Goal: Information Seeking & Learning: Check status

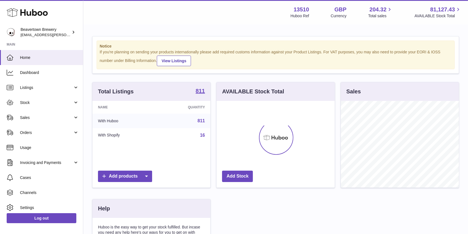
scroll to position [87, 118]
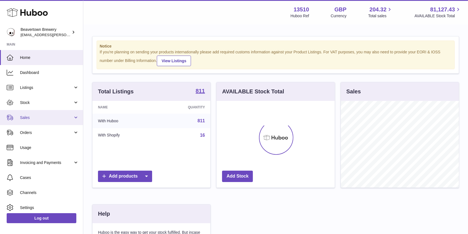
click at [28, 117] on span "Sales" at bounding box center [46, 117] width 53 height 5
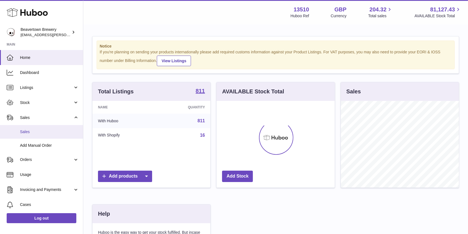
click at [38, 133] on span "Sales" at bounding box center [49, 131] width 59 height 5
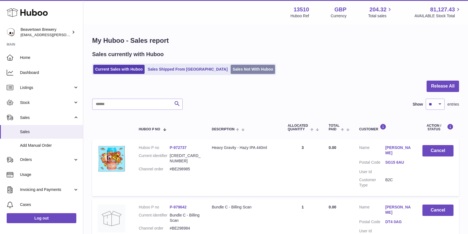
click at [233, 65] on link "Sales Not With Huboo" at bounding box center [253, 69] width 44 height 9
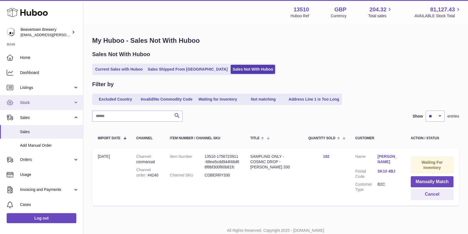
click at [41, 102] on span "Stock" at bounding box center [46, 102] width 53 height 5
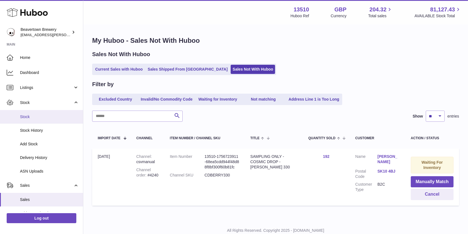
click at [33, 116] on span "Stock" at bounding box center [49, 116] width 59 height 5
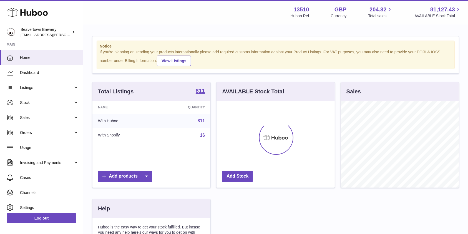
scroll to position [87, 118]
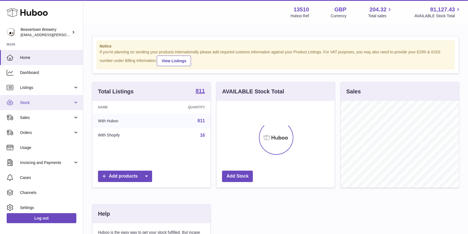
click at [44, 104] on span "Stock" at bounding box center [46, 102] width 53 height 5
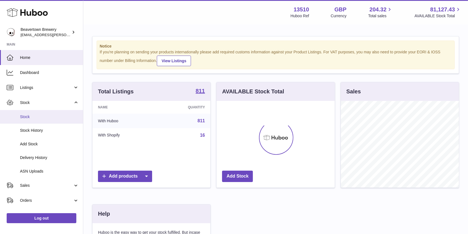
click at [37, 119] on span "Stock" at bounding box center [49, 116] width 59 height 5
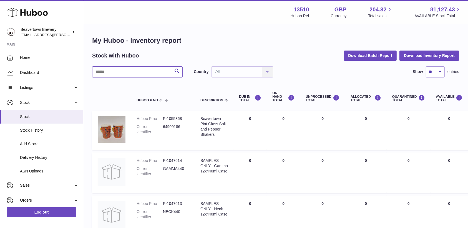
click at [141, 75] on input "text" at bounding box center [137, 71] width 91 height 11
type input "*****"
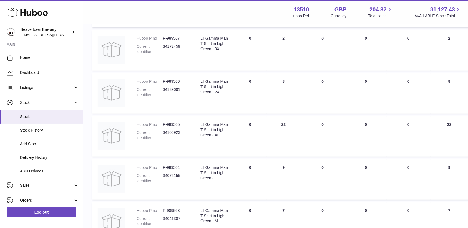
scroll to position [219, 0]
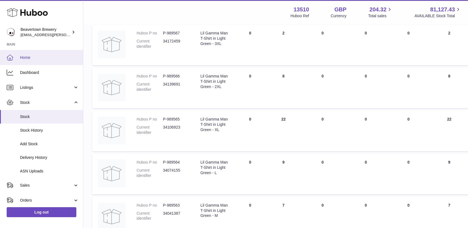
click at [47, 61] on link "Home" at bounding box center [41, 57] width 83 height 15
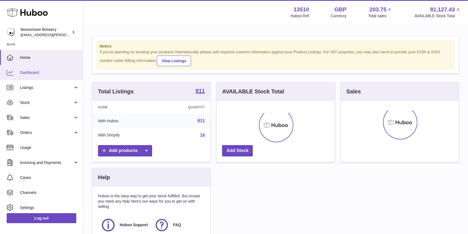
click at [33, 71] on span "Dashboard" at bounding box center [49, 72] width 59 height 5
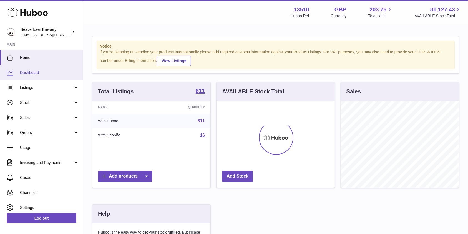
scroll to position [87, 118]
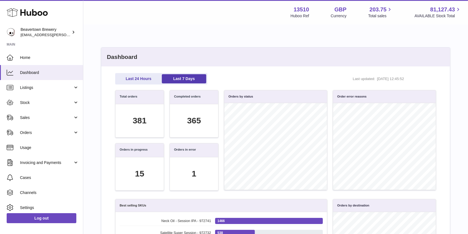
scroll to position [64, 315]
click at [147, 77] on link "Last 24 Hours" at bounding box center [138, 78] width 44 height 9
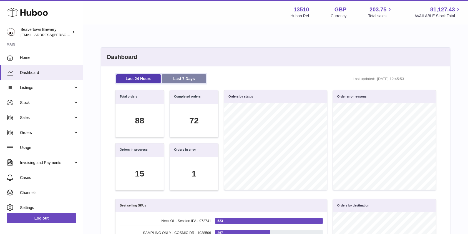
click at [172, 77] on link "Last 7 Days" at bounding box center [184, 78] width 44 height 9
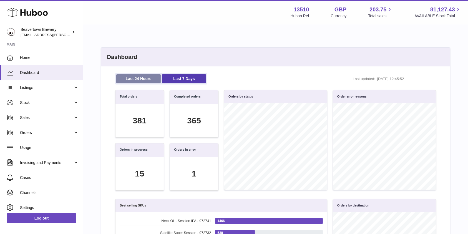
click at [146, 80] on link "Last 24 Hours" at bounding box center [138, 78] width 44 height 9
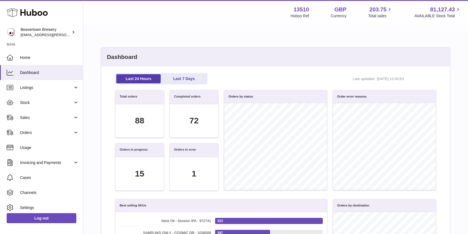
scroll to position [64, 315]
click at [44, 112] on link "Sales" at bounding box center [41, 117] width 83 height 15
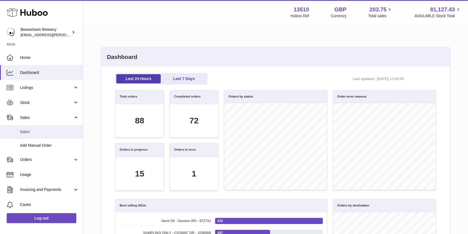
click at [31, 134] on span "Sales" at bounding box center [49, 131] width 59 height 5
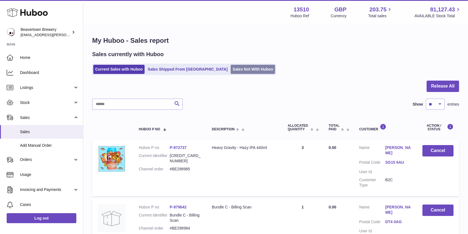
click at [231, 70] on link "Sales Not With Huboo" at bounding box center [253, 69] width 44 height 9
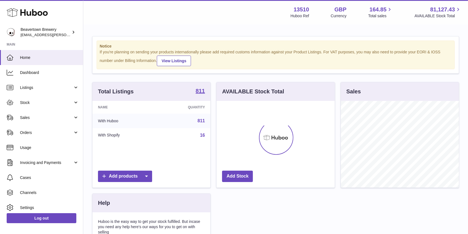
scroll to position [87, 118]
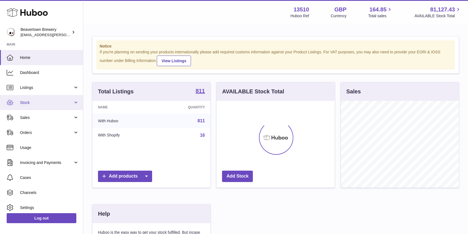
click at [26, 108] on link "Stock" at bounding box center [41, 102] width 83 height 15
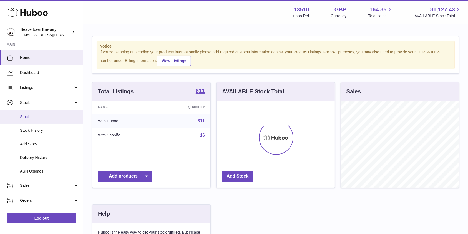
click at [28, 116] on span "Stock" at bounding box center [49, 116] width 59 height 5
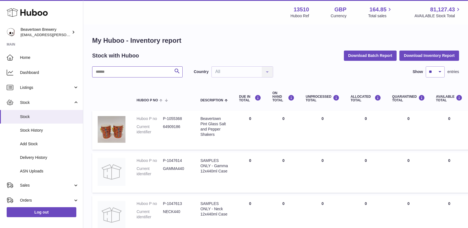
click at [147, 74] on input "text" at bounding box center [137, 71] width 91 height 11
type input "******"
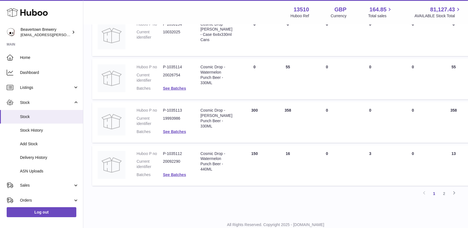
scroll to position [360, 0]
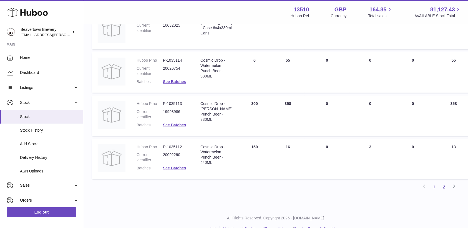
click at [444, 190] on link "2" at bounding box center [444, 187] width 10 height 10
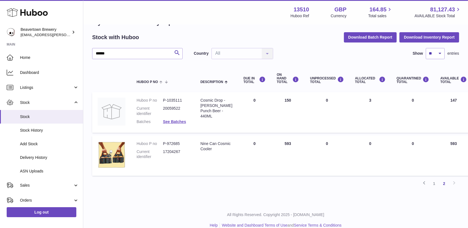
scroll to position [25, 0]
